Goal: Transaction & Acquisition: Purchase product/service

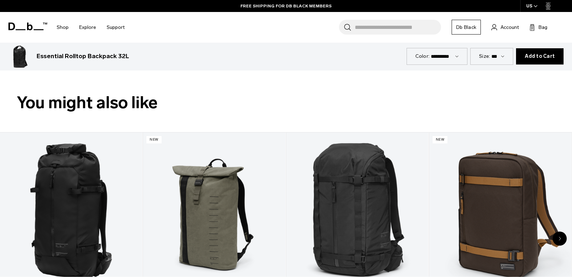
scroll to position [382, 0]
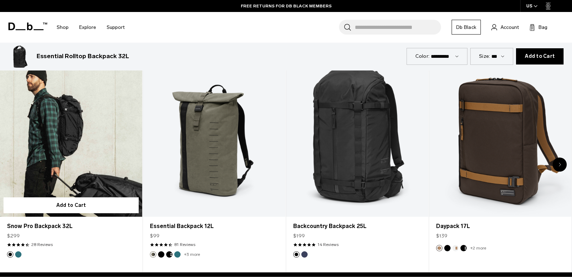
click at [88, 163] on link "Snow Pro Backpack 32L" at bounding box center [71, 137] width 142 height 158
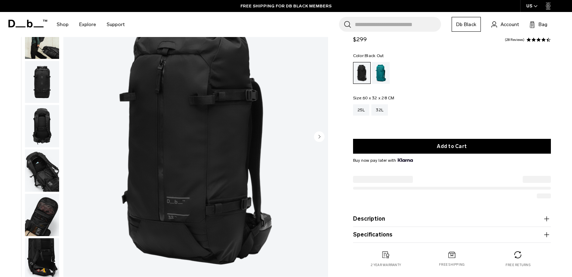
scroll to position [89, 0]
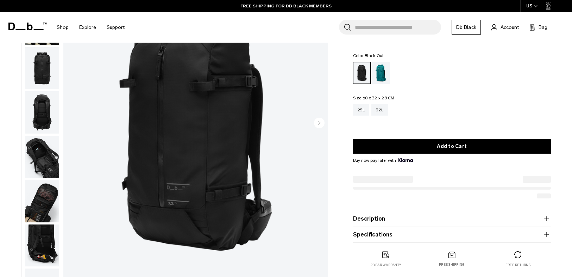
click at [51, 113] on img "button" at bounding box center [42, 112] width 34 height 42
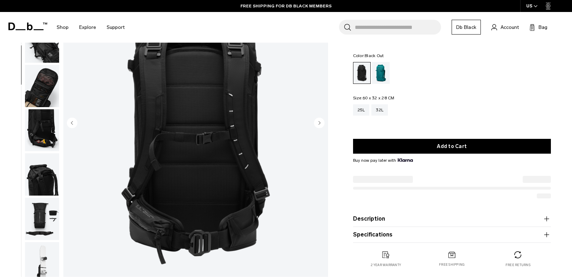
scroll to position [133, 0]
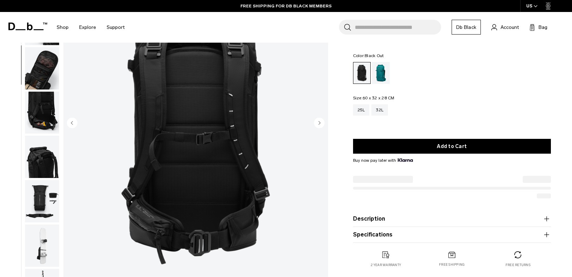
click at [52, 159] on img "button" at bounding box center [42, 156] width 34 height 42
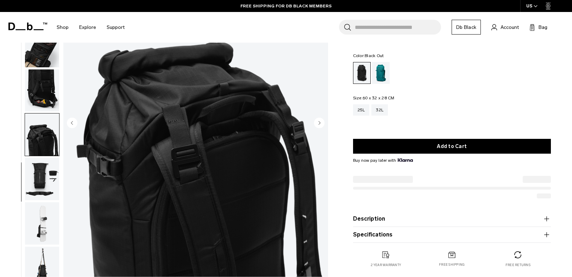
scroll to position [155, 0]
click at [41, 177] on img "button" at bounding box center [42, 179] width 34 height 42
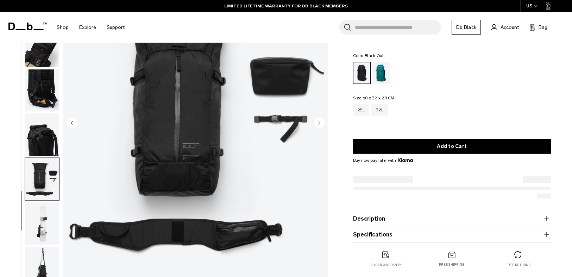
click at [41, 217] on img "button" at bounding box center [42, 223] width 34 height 42
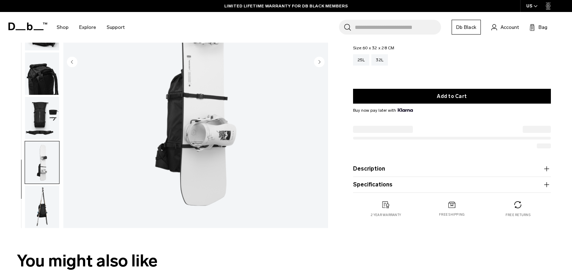
scroll to position [165, 0]
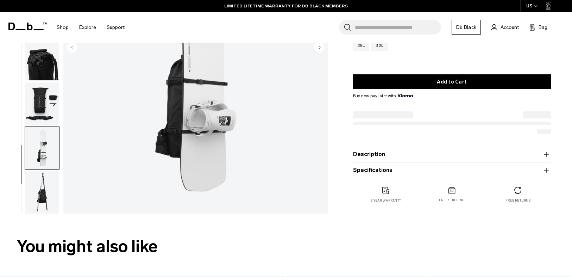
click at [40, 194] on img "button" at bounding box center [42, 192] width 34 height 42
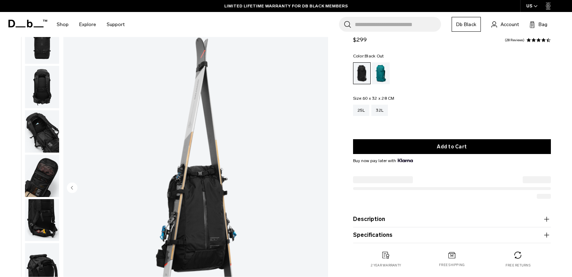
scroll to position [24, 0]
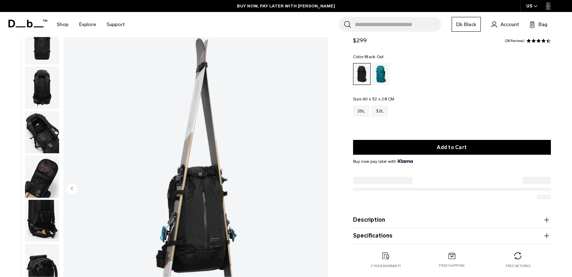
click at [40, 80] on img "button" at bounding box center [42, 88] width 34 height 42
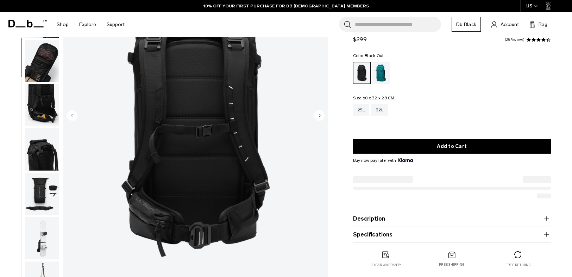
scroll to position [137, 0]
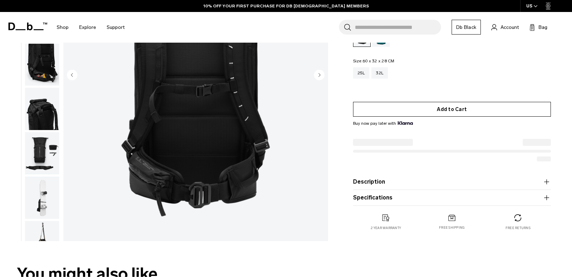
click at [413, 107] on button "Add to Cart" at bounding box center [452, 109] width 198 height 15
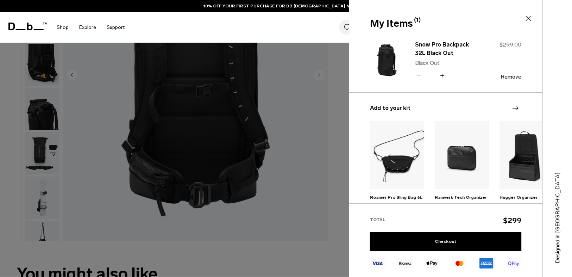
click at [527, 20] on icon at bounding box center [528, 18] width 8 height 8
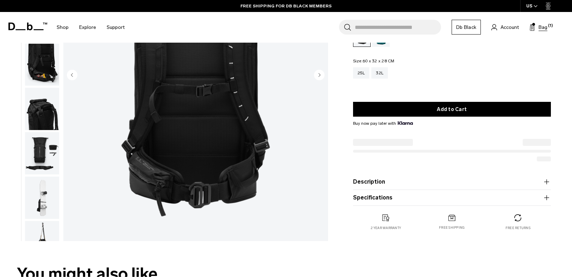
click at [536, 29] on button "Bag (1)" at bounding box center [538, 27] width 18 height 8
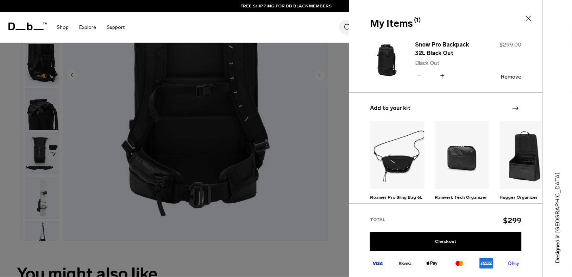
click at [322, 147] on div at bounding box center [286, 138] width 572 height 277
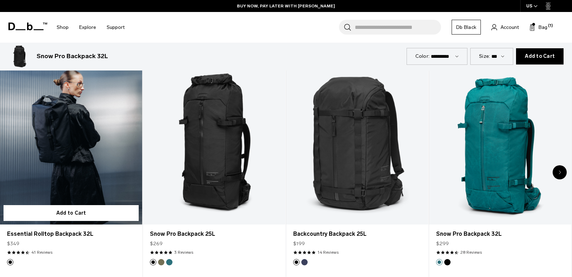
scroll to position [357, 0]
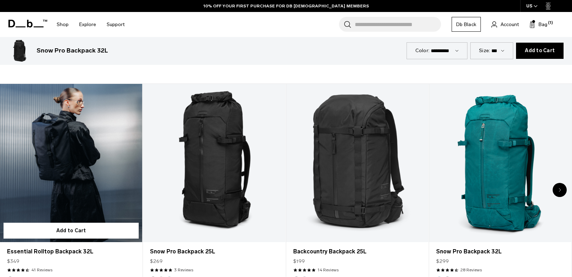
click at [96, 139] on link "Essential Rolltop Backpack 32L" at bounding box center [71, 163] width 142 height 158
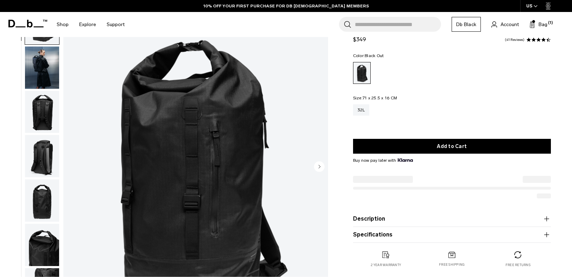
scroll to position [61, 0]
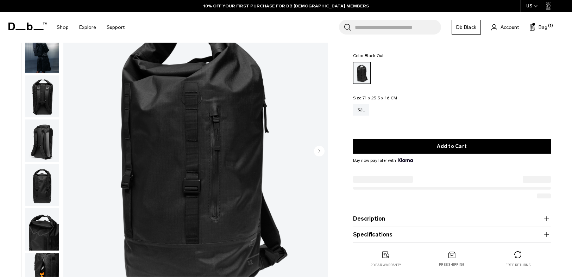
click at [39, 145] on img "button" at bounding box center [42, 140] width 34 height 42
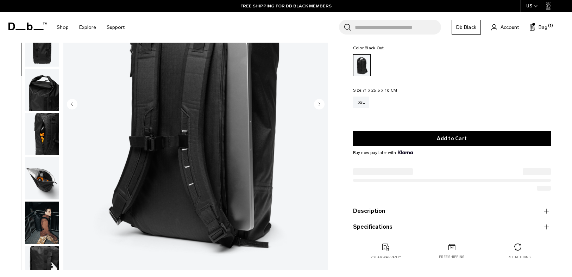
scroll to position [111, 0]
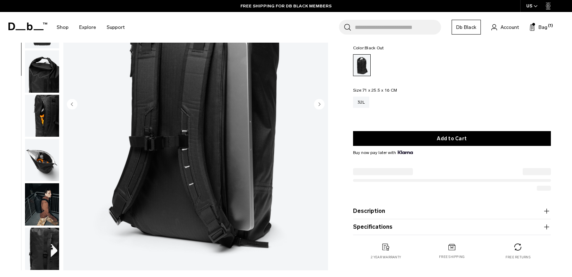
click at [44, 201] on img "button" at bounding box center [42, 204] width 34 height 42
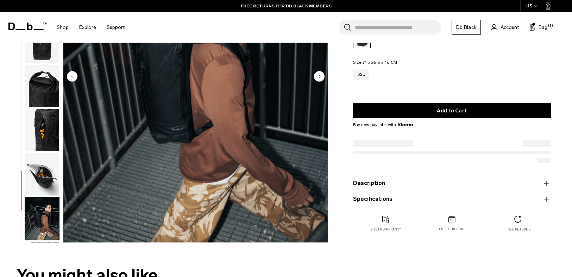
scroll to position [120, 0]
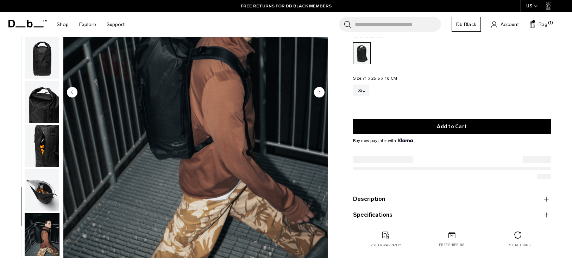
click at [51, 148] on img "button" at bounding box center [42, 146] width 34 height 42
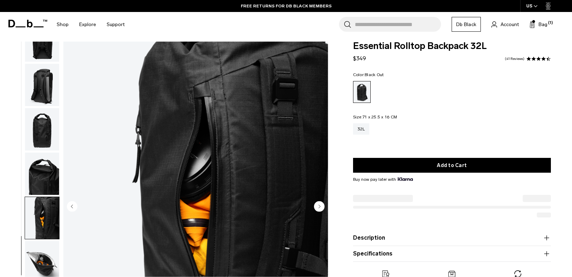
scroll to position [0, 0]
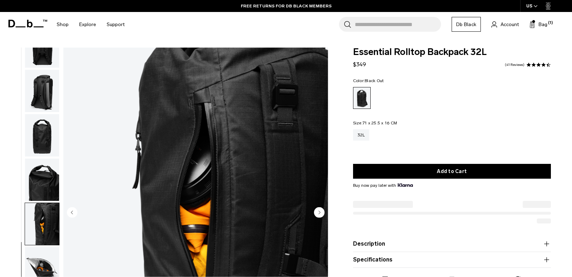
click at [57, 98] on img "button" at bounding box center [42, 91] width 34 height 42
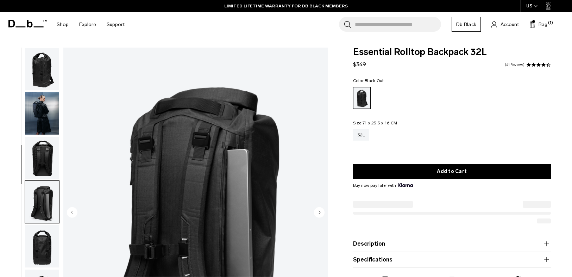
click at [33, 78] on img "button" at bounding box center [42, 69] width 34 height 42
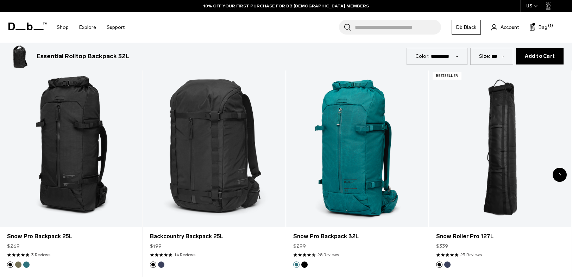
scroll to position [380, 0]
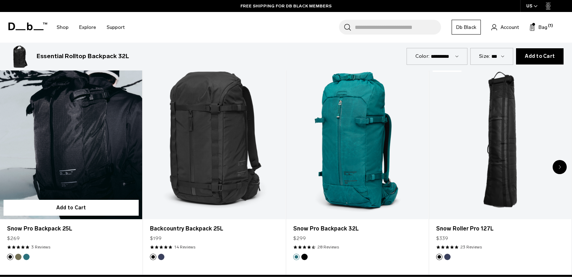
click at [34, 139] on link "Snow Pro Backpack 25L" at bounding box center [71, 140] width 142 height 158
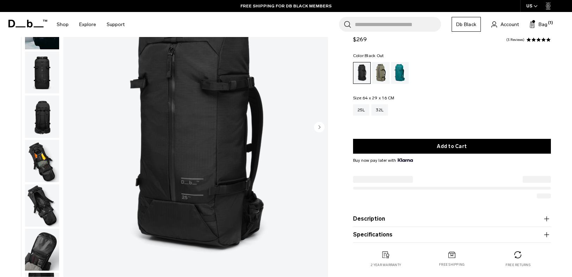
scroll to position [71, 0]
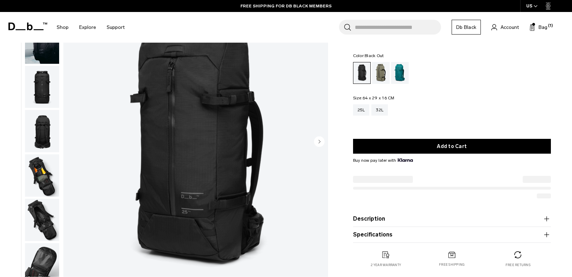
click at [49, 179] on img "button" at bounding box center [42, 175] width 34 height 42
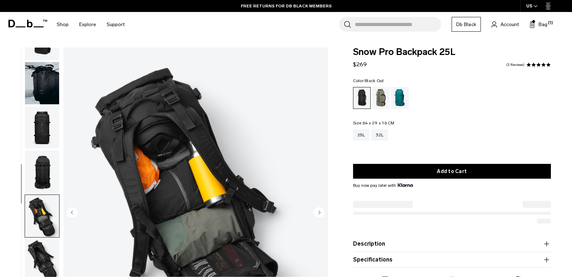
scroll to position [115, 0]
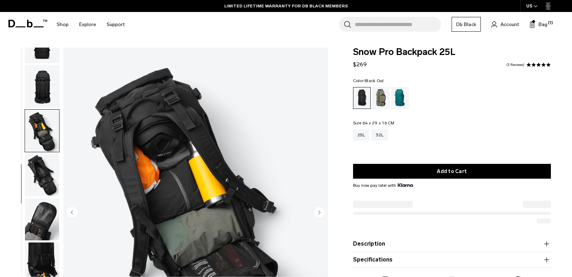
click at [44, 197] on ul at bounding box center [42, 213] width 35 height 330
click at [44, 173] on img "button" at bounding box center [42, 175] width 34 height 42
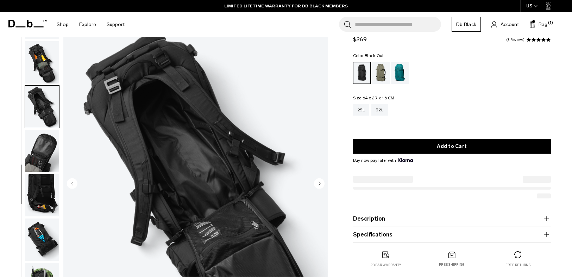
scroll to position [63, 0]
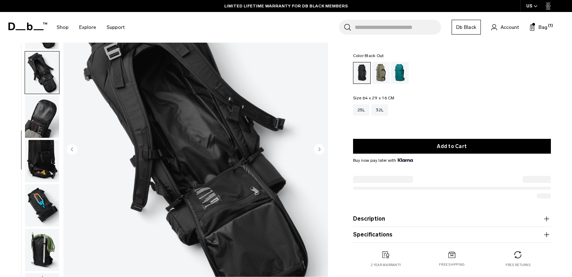
click at [52, 156] on img "button" at bounding box center [42, 161] width 34 height 42
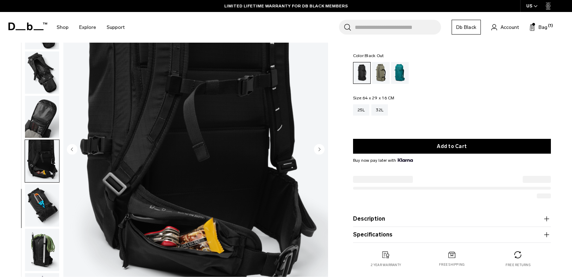
click at [43, 230] on img "button" at bounding box center [42, 249] width 34 height 42
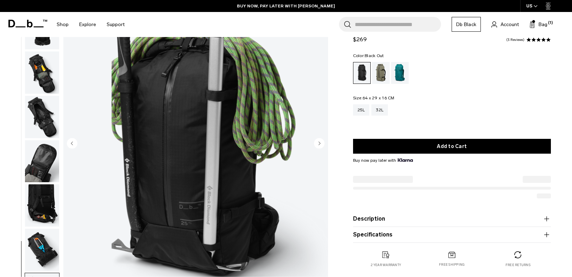
scroll to position [85, 0]
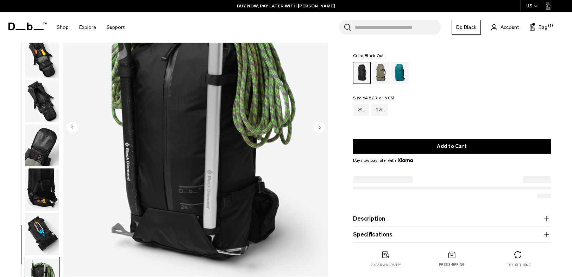
click at [51, 228] on img "button" at bounding box center [42, 234] width 34 height 42
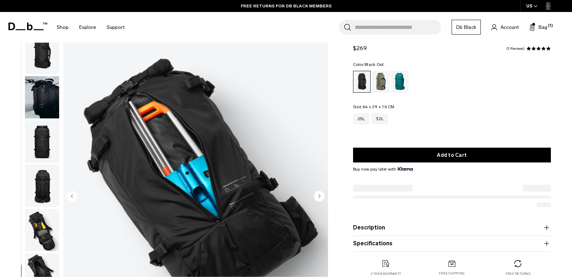
scroll to position [0, 0]
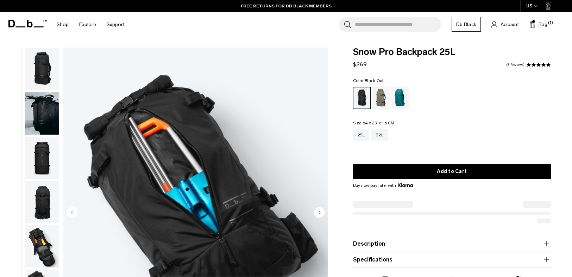
click at [43, 113] on img "button" at bounding box center [42, 113] width 34 height 42
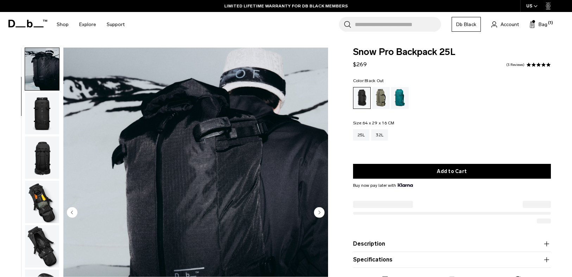
click at [44, 78] on img "button" at bounding box center [42, 69] width 34 height 42
click at [382, 94] on div "Mash Green" at bounding box center [381, 98] width 18 height 22
